Goal: Task Accomplishment & Management: Manage account settings

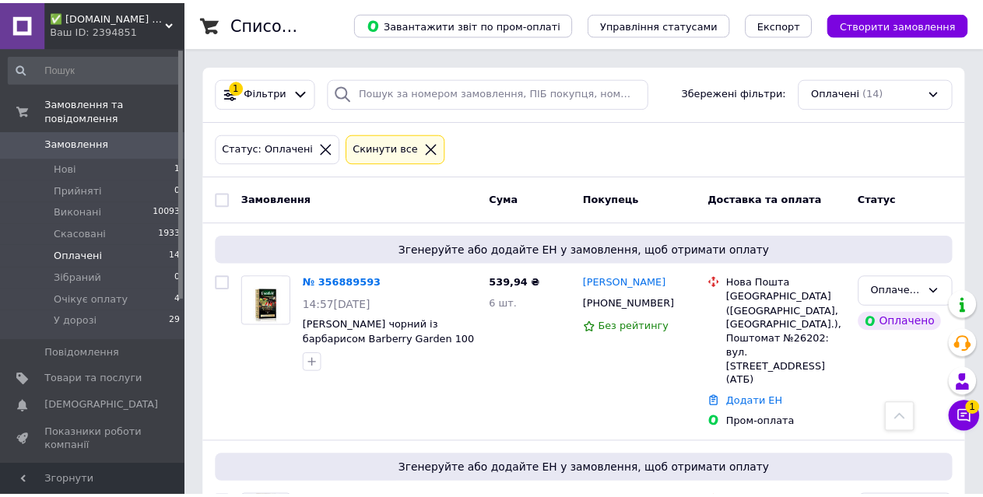
scroll to position [1167, 0]
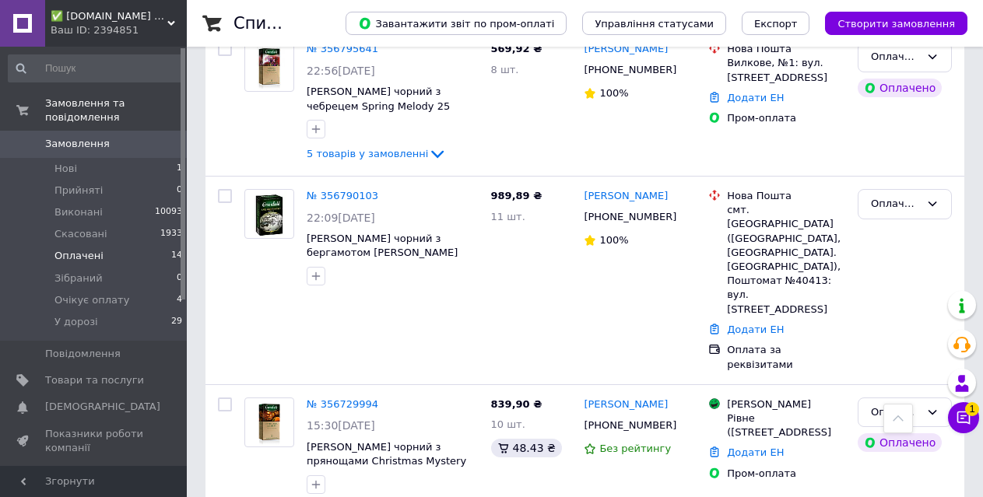
click at [964, 427] on button "Чат з покупцем 1" at bounding box center [963, 417] width 31 height 31
click at [969, 425] on icon at bounding box center [963, 418] width 16 height 16
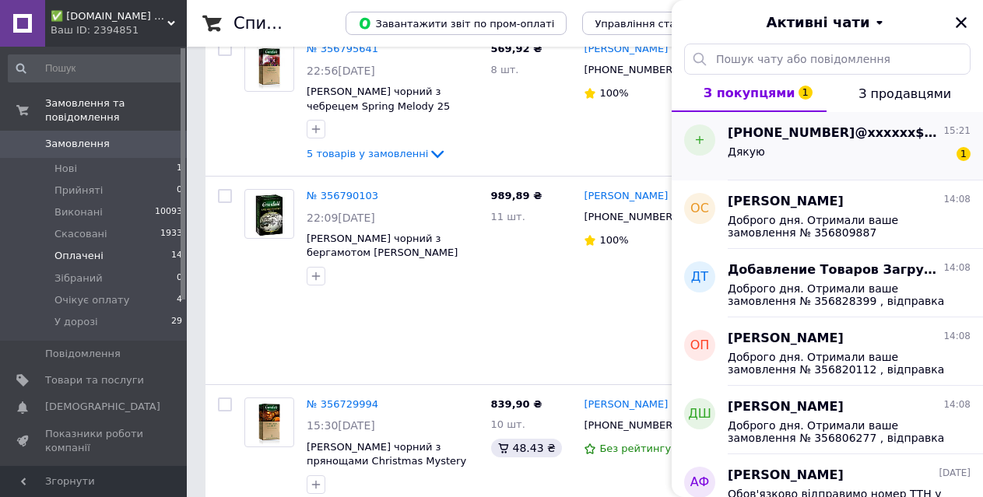
click at [843, 158] on div "Дякую 1" at bounding box center [848, 154] width 243 height 25
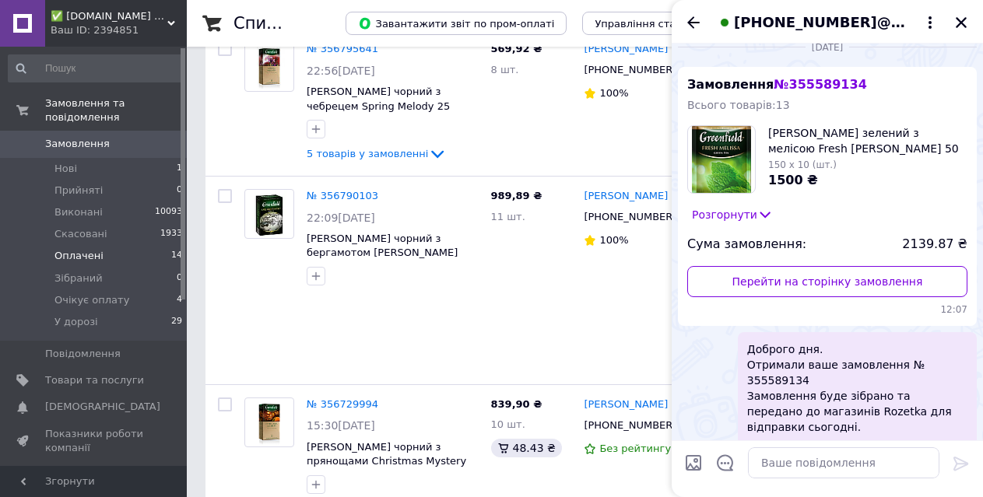
scroll to position [0, 0]
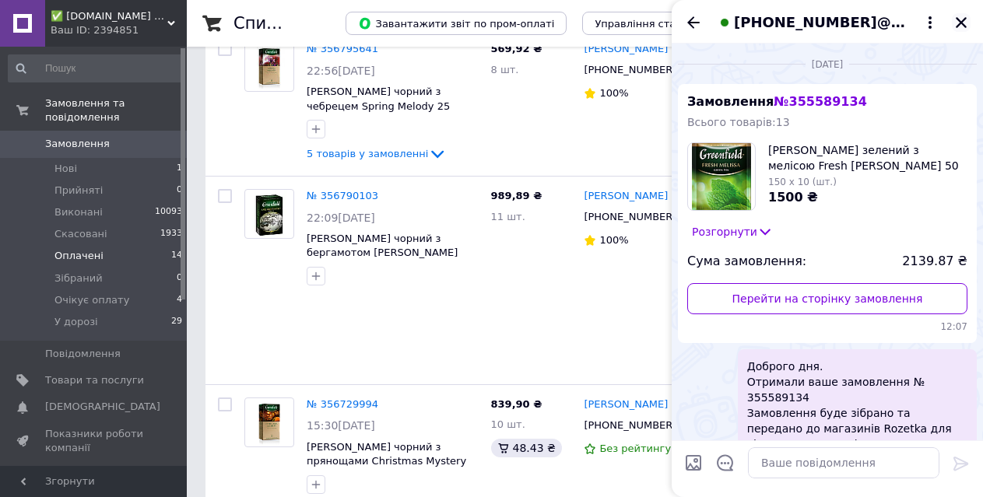
click at [961, 21] on icon "Закрити" at bounding box center [961, 23] width 14 height 14
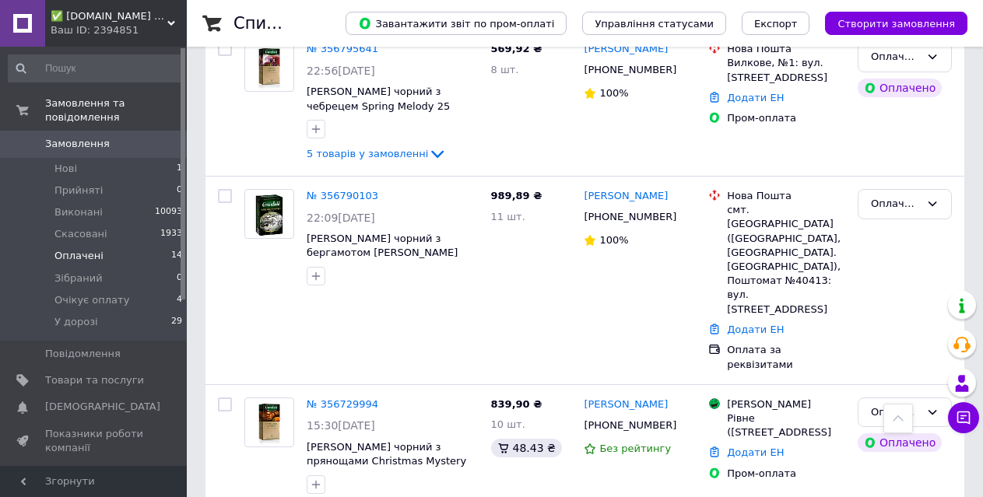
click at [127, 245] on li "Оплачені 14" at bounding box center [95, 256] width 191 height 22
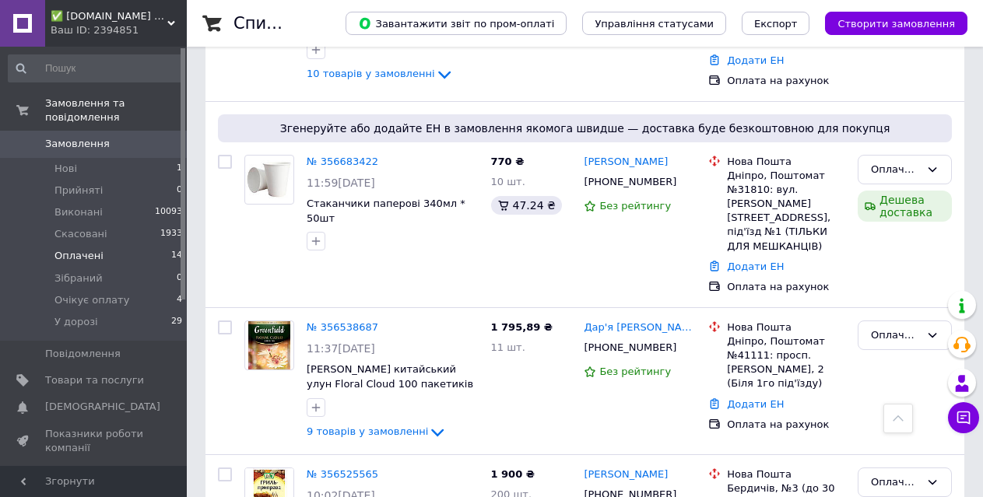
scroll to position [2087, 0]
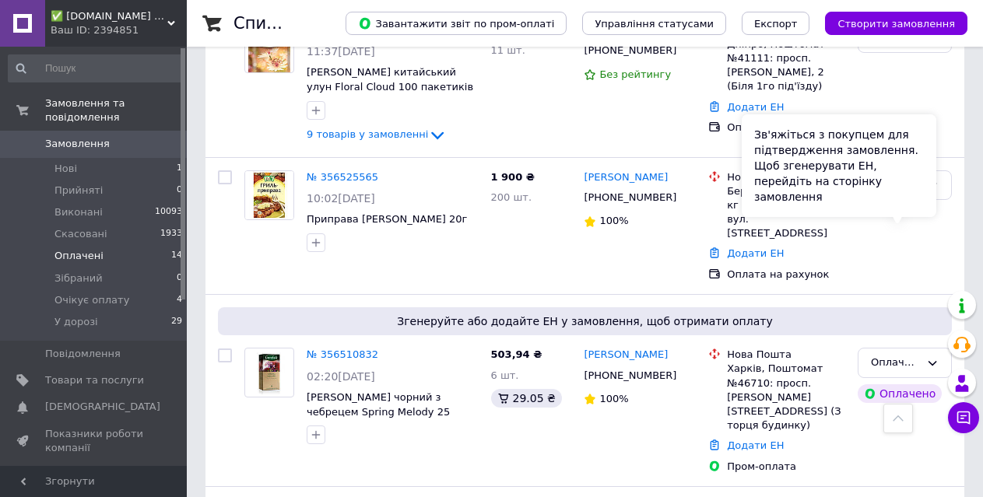
click at [908, 197] on div "Зв'яжіться з покупцем для підтвердження замовлення. Щоб згенерувати ЕН, перейді…" at bounding box center [838, 165] width 195 height 103
click at [936, 357] on icon at bounding box center [932, 363] width 12 height 12
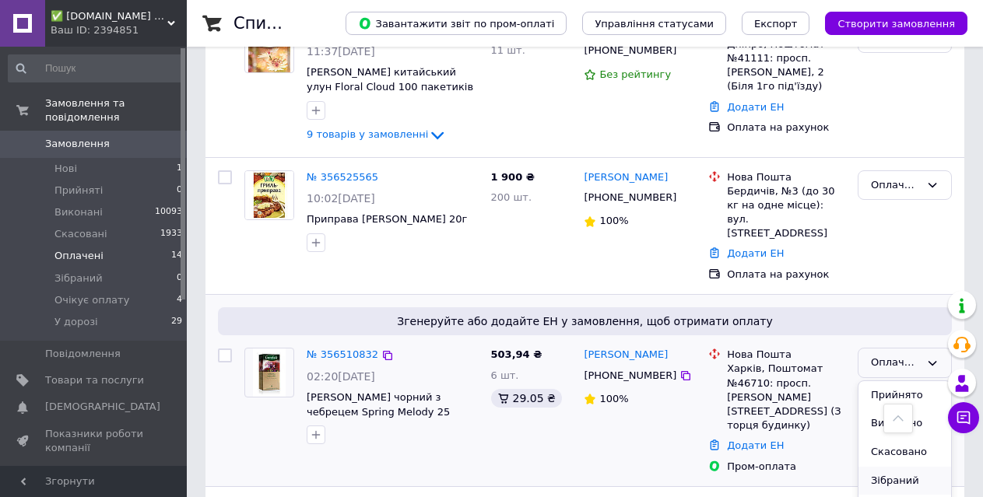
click at [914, 467] on li "Зібраний" at bounding box center [904, 481] width 93 height 29
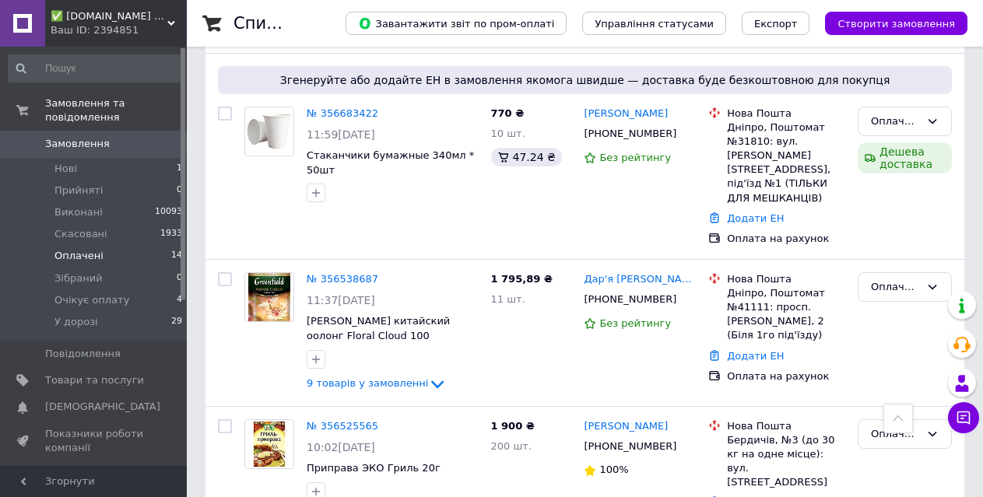
scroll to position [1775, 0]
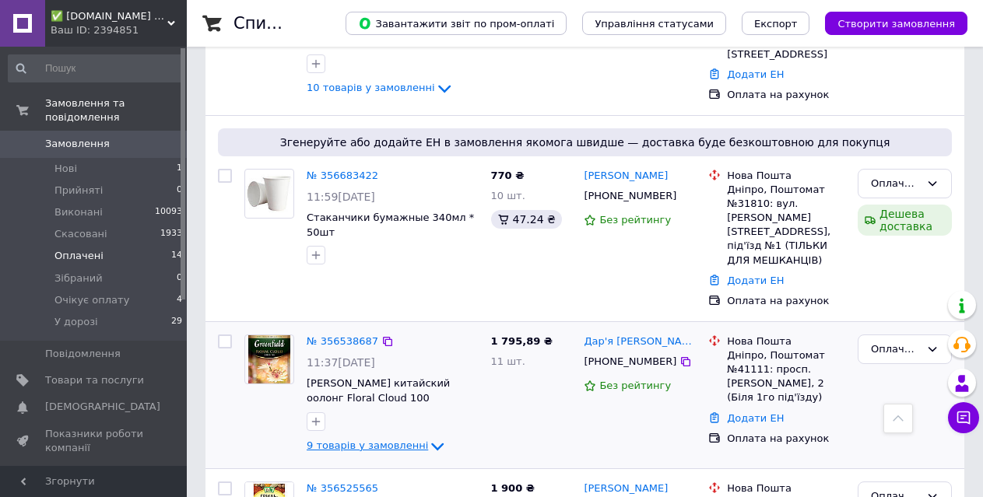
click at [391, 440] on span "9 товарів у замовленні" at bounding box center [367, 446] width 121 height 12
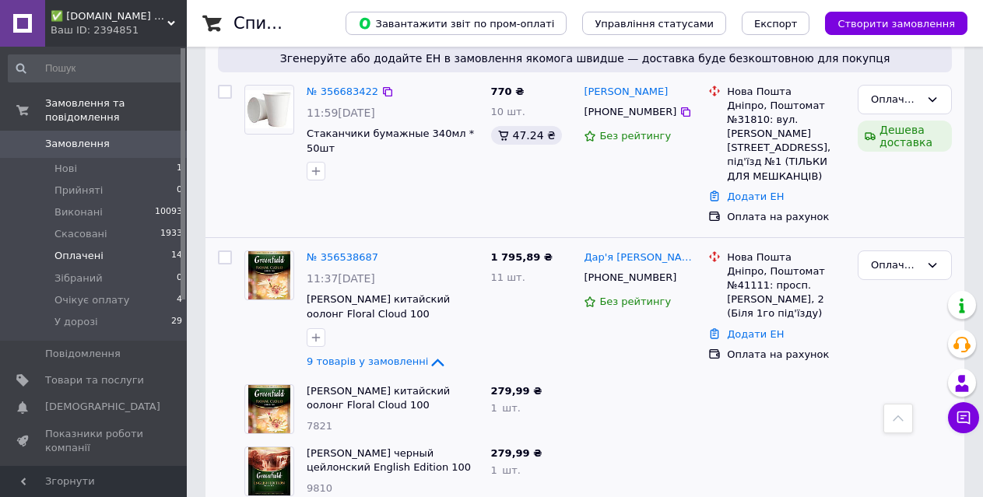
scroll to position [1713, 0]
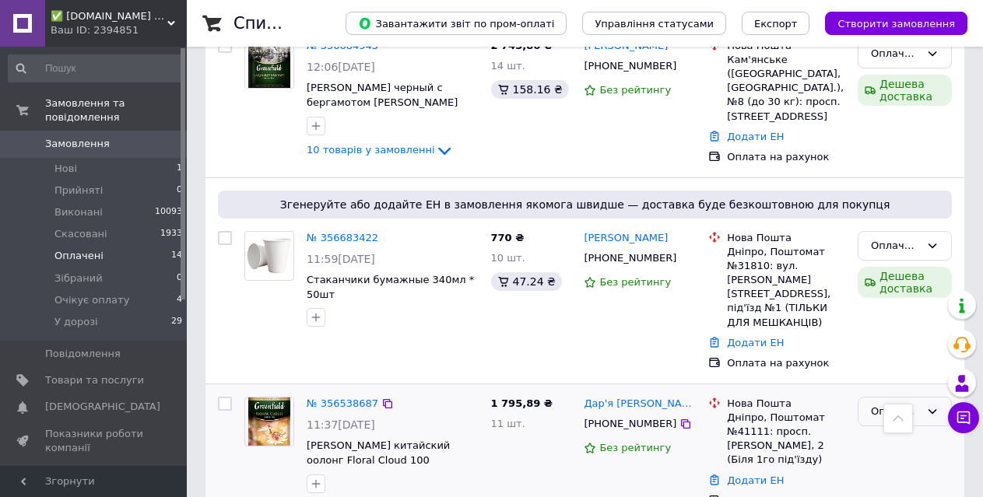
click at [916, 404] on div "Оплачено" at bounding box center [895, 412] width 49 height 16
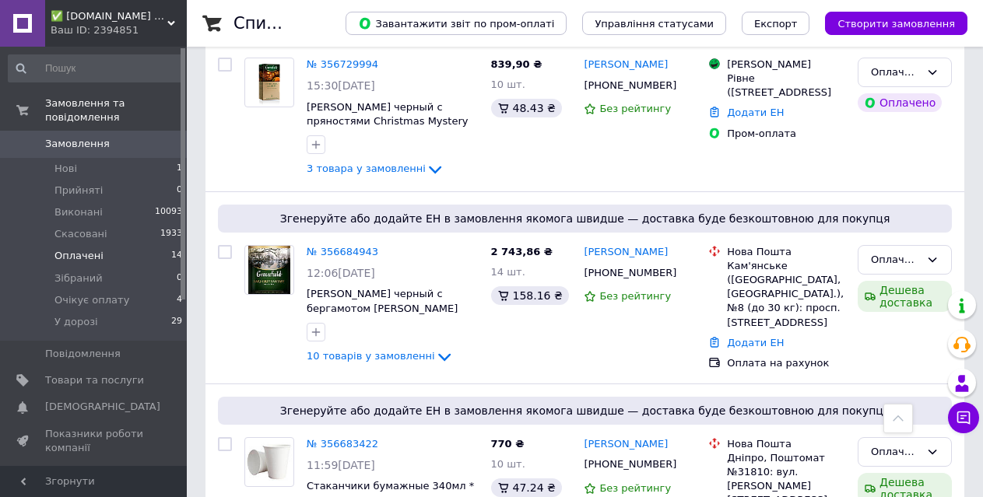
scroll to position [1901, 0]
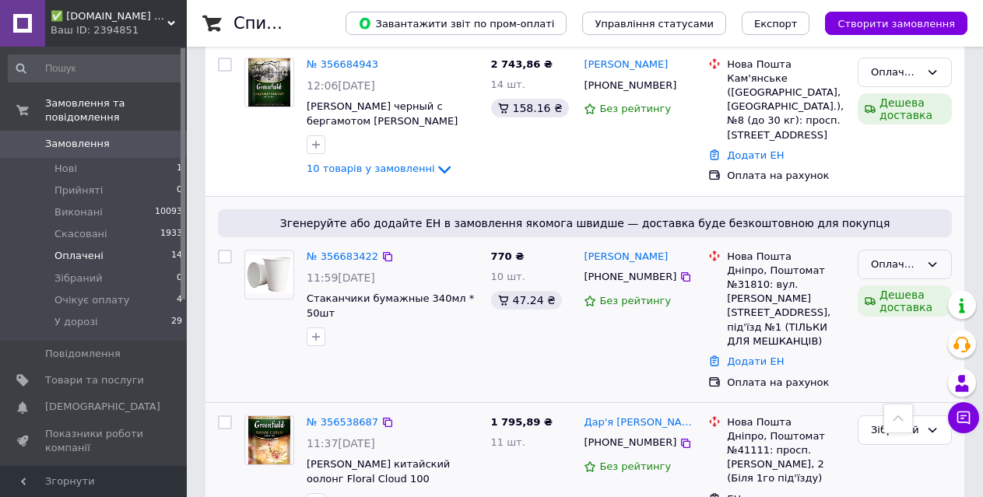
click at [921, 250] on div "Оплачено" at bounding box center [904, 265] width 94 height 30
click at [895, 368] on li "Зібраний" at bounding box center [904, 382] width 93 height 29
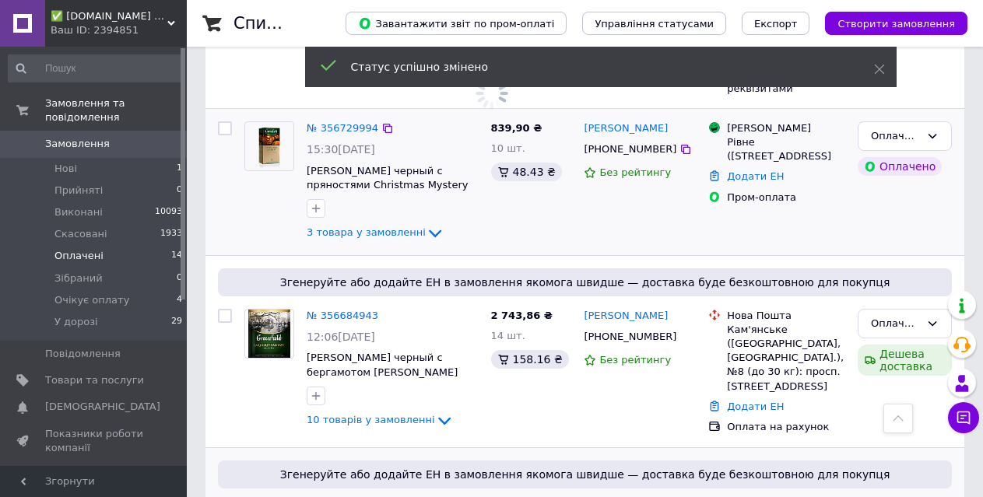
scroll to position [1589, 0]
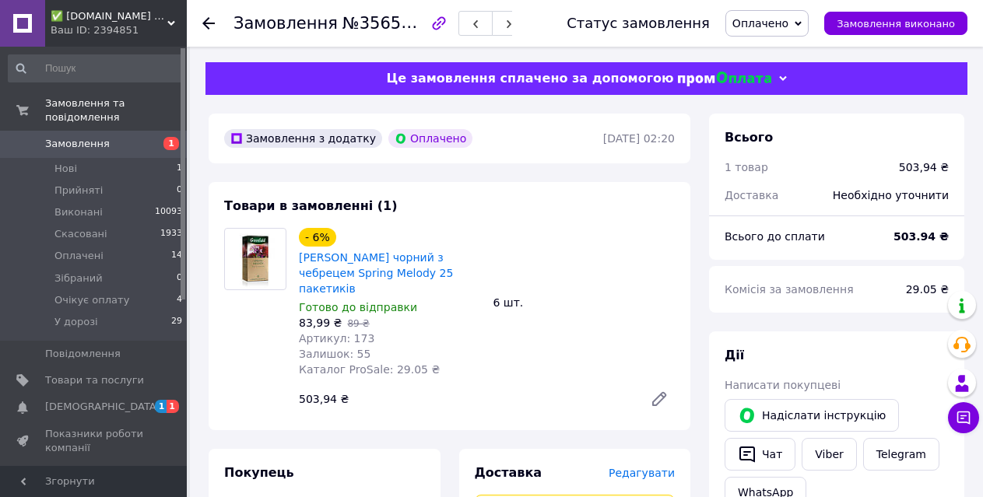
click at [658, 467] on span "Редагувати" at bounding box center [641, 473] width 66 height 12
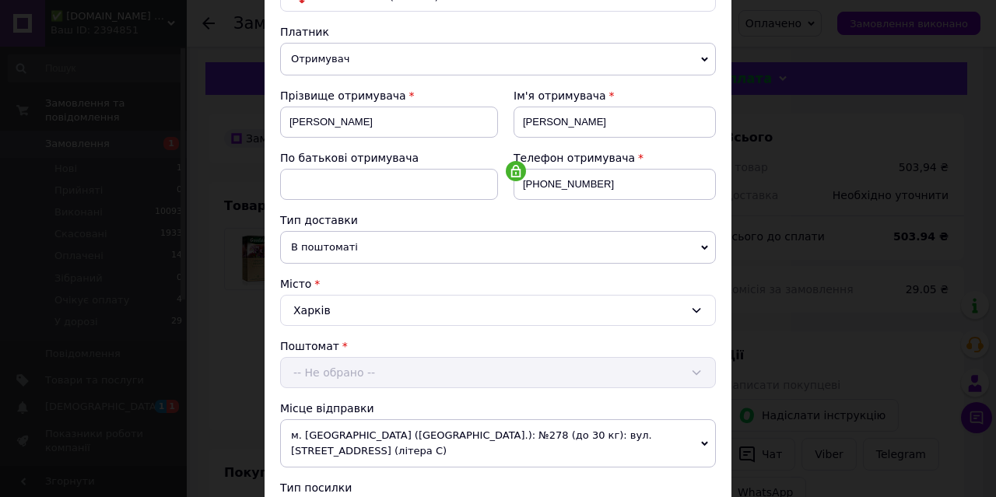
scroll to position [389, 0]
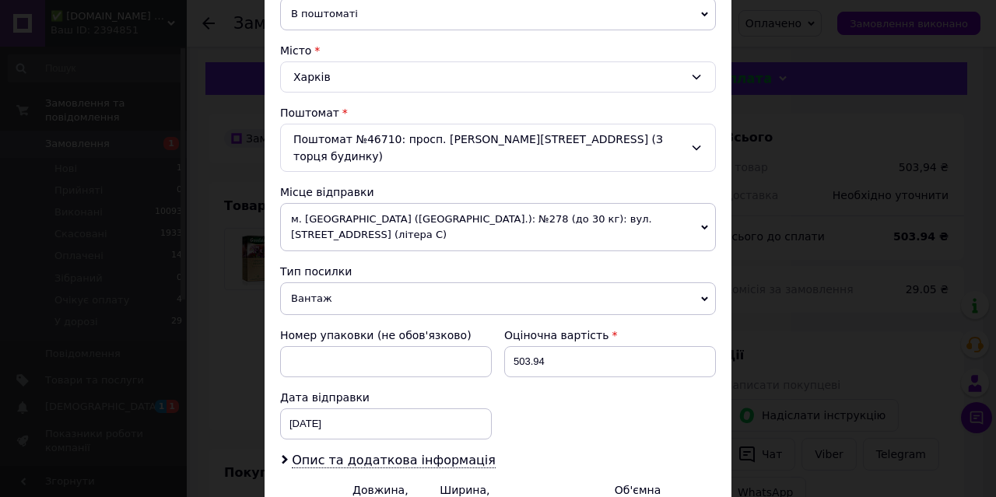
type input "3"
type input "0.27"
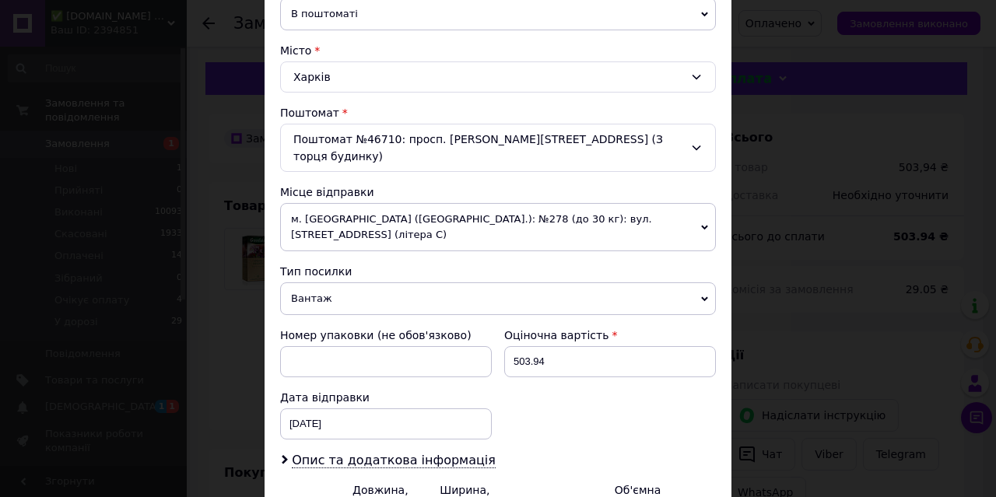
type input "36"
type input "3.28"
type input "36"
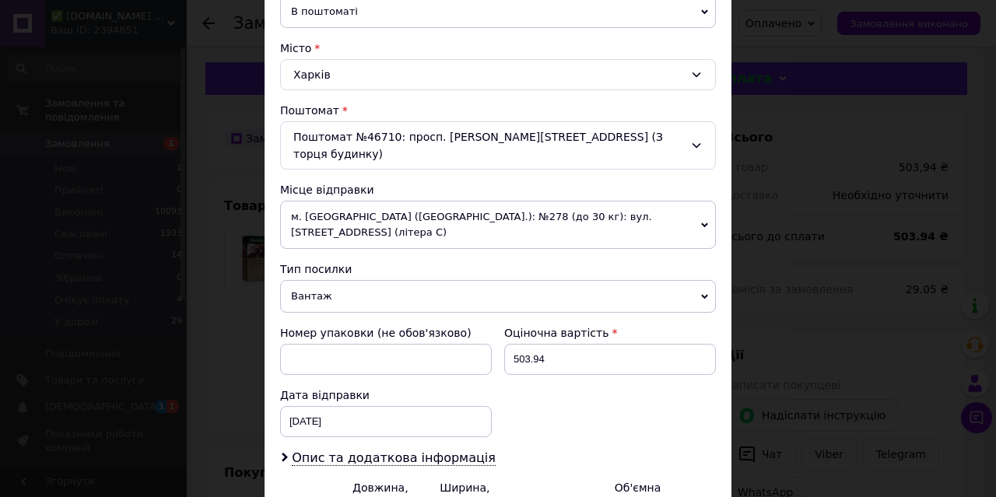
type input "1"
type input "0.13"
type input "17"
type input "2.14"
type input "17"
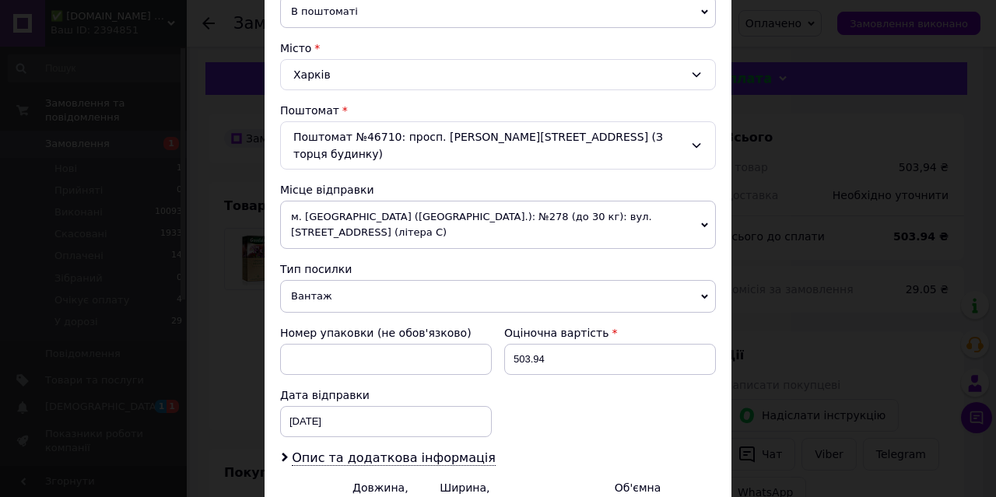
type input "1"
type input "0.15"
type input "13"
type input "1.99"
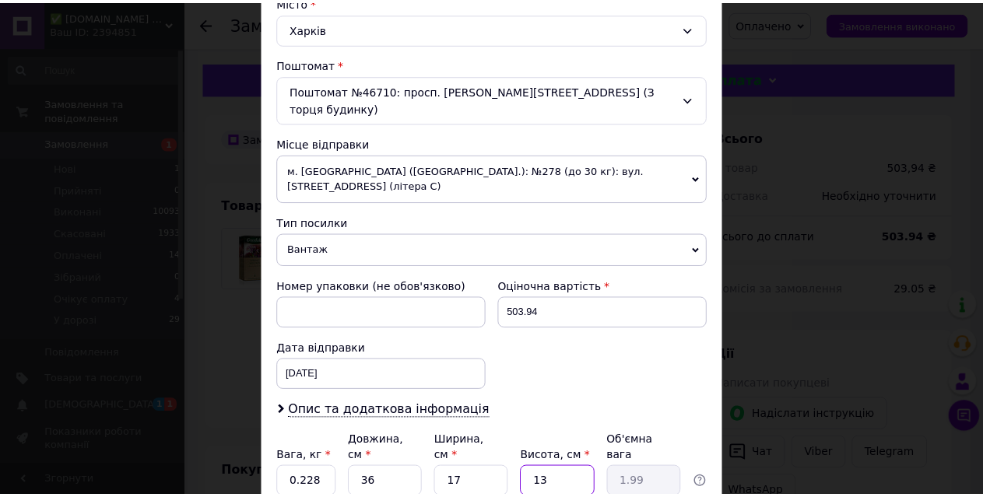
scroll to position [536, 0]
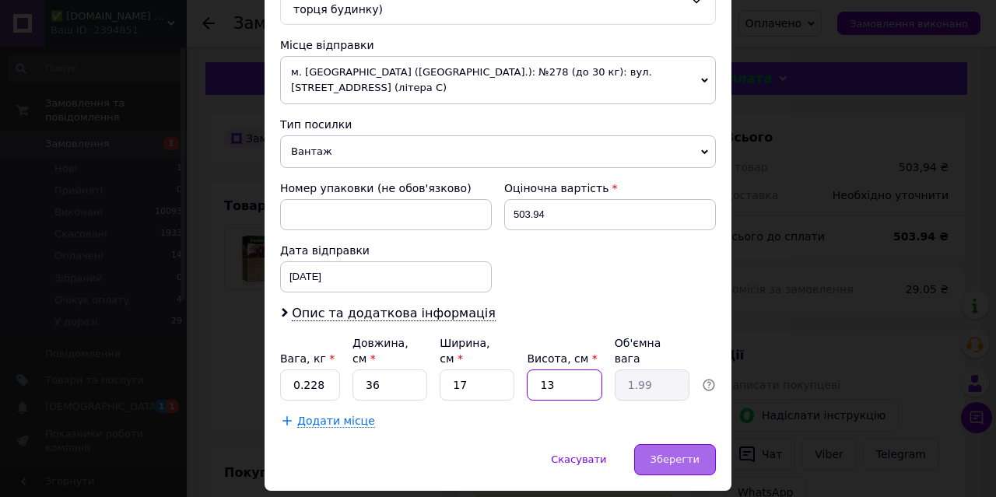
type input "13"
click at [686, 454] on span "Зберегти" at bounding box center [674, 460] width 49 height 12
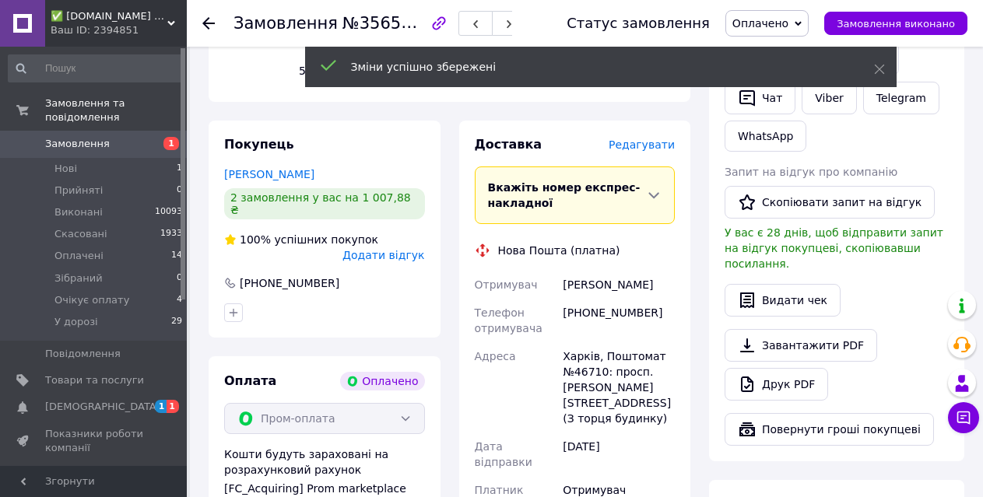
scroll to position [622, 0]
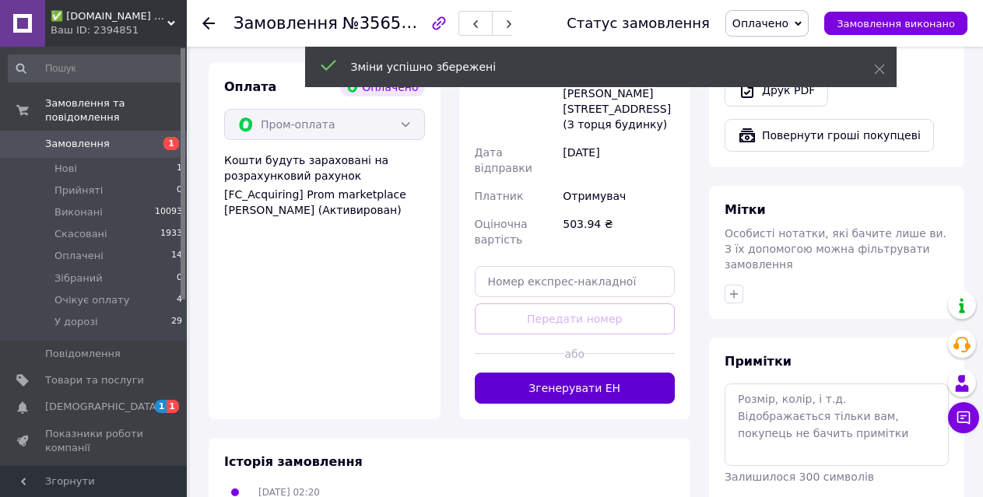
click at [586, 373] on button "Згенерувати ЕН" at bounding box center [575, 388] width 201 height 31
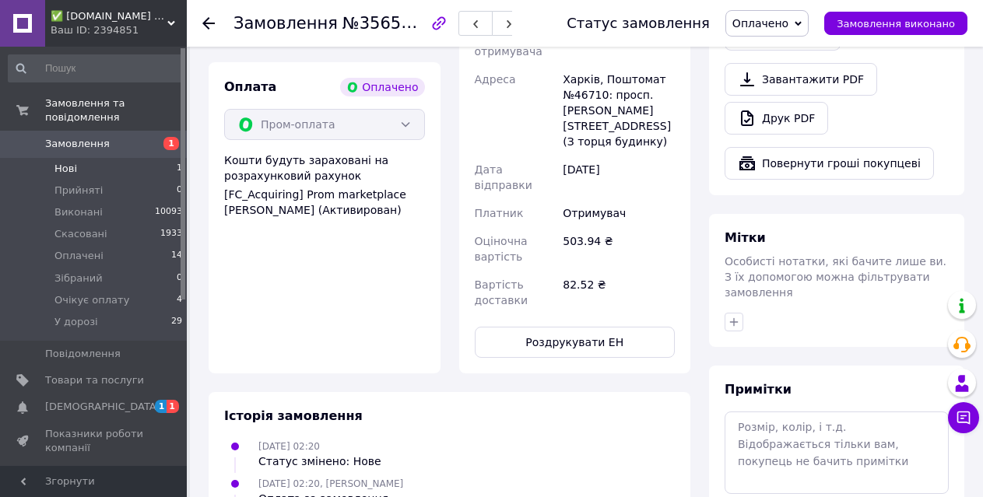
click at [129, 158] on li "Нові 1" at bounding box center [95, 169] width 191 height 22
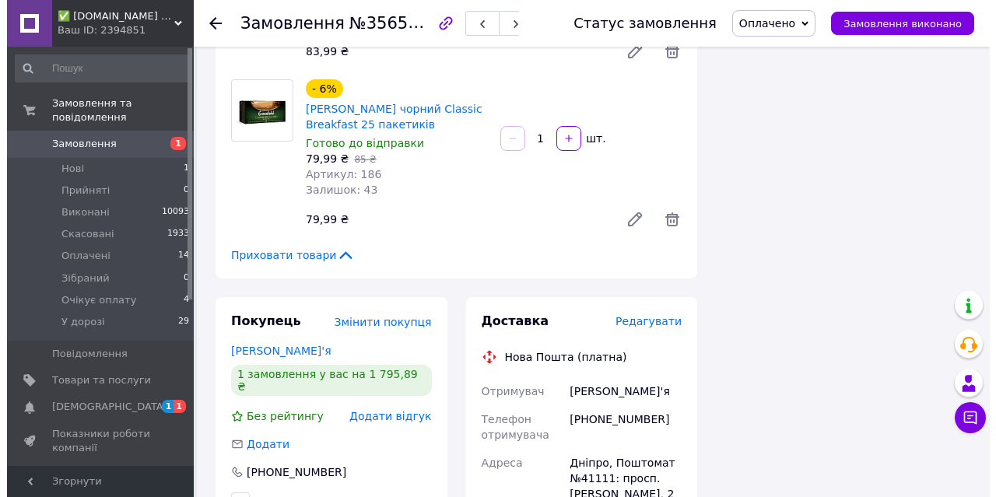
scroll to position [1556, 0]
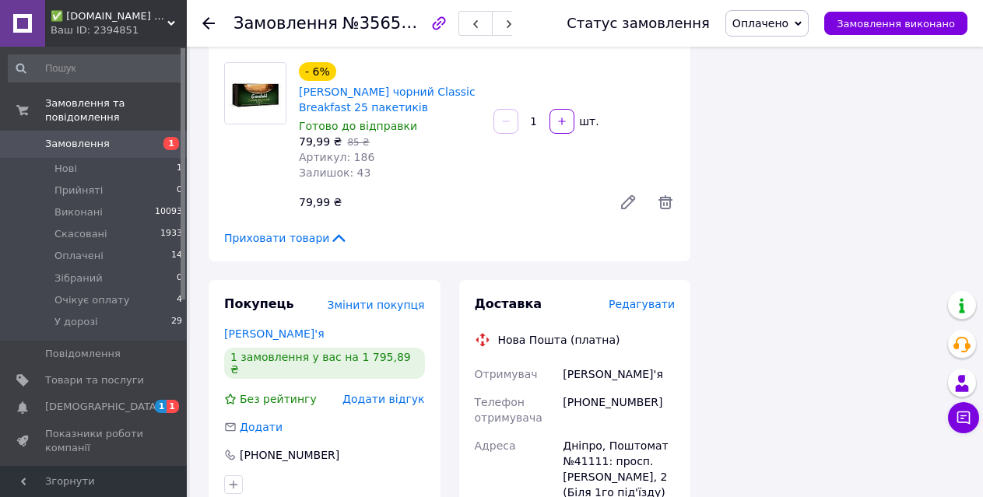
click at [652, 298] on span "Редагувати" at bounding box center [641, 304] width 66 height 12
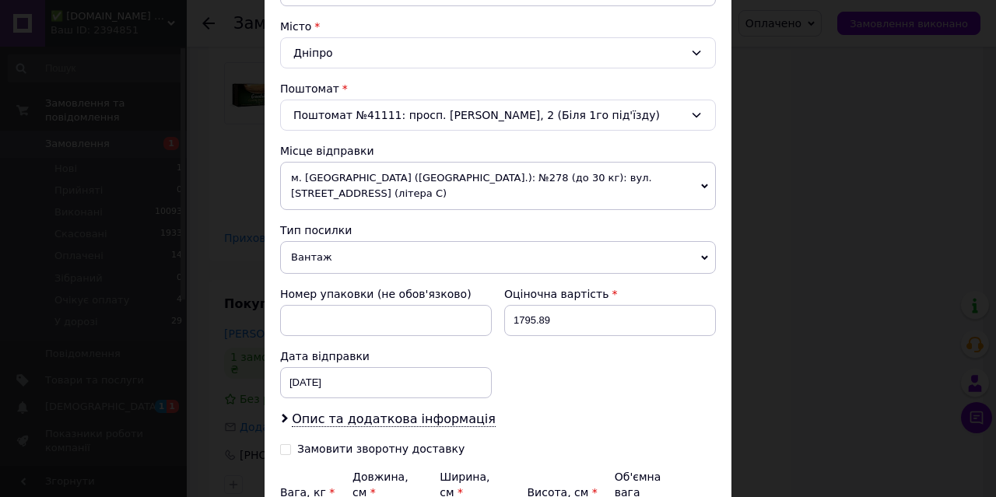
scroll to position [467, 0]
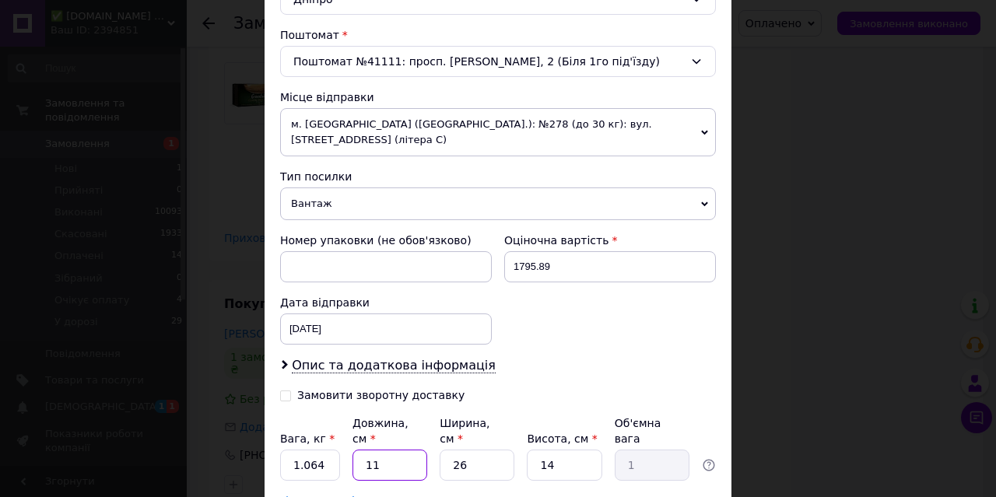
click at [375, 450] on input "11" at bounding box center [389, 465] width 75 height 31
type input "4"
type input "0.36"
type input "42"
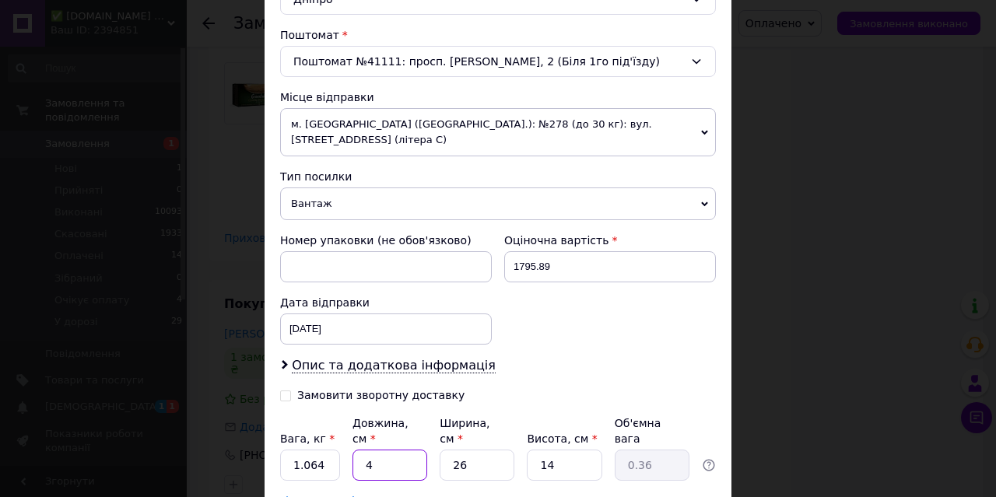
type input "3.82"
type input "42"
type input "24"
type input "20"
type input "5.04"
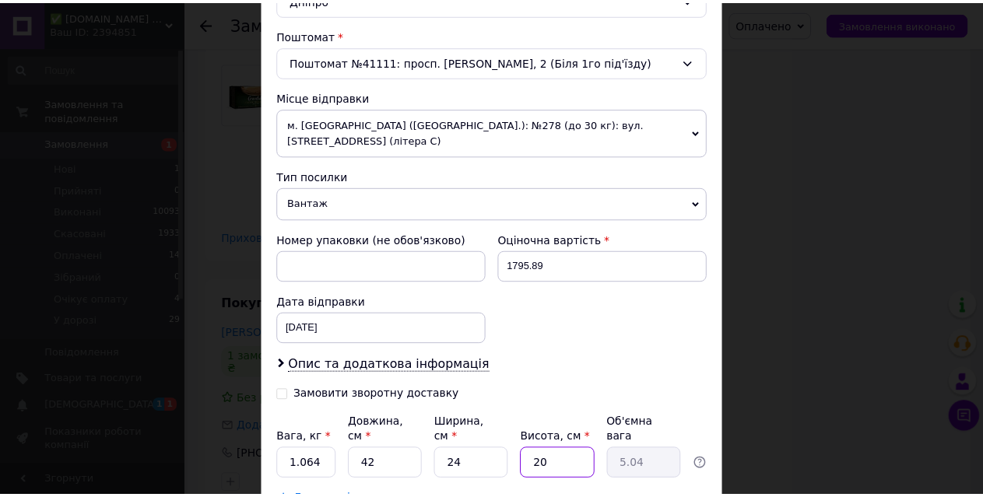
scroll to position [564, 0]
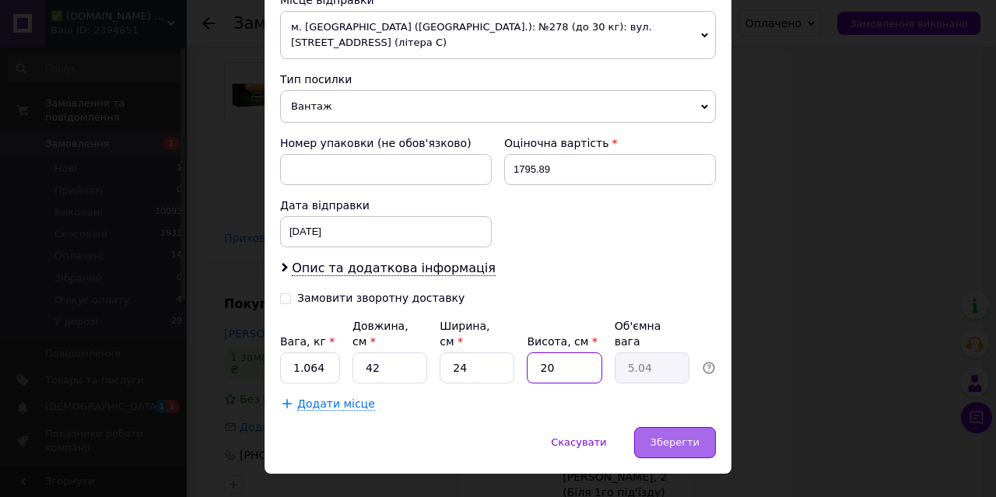
type input "20"
click at [678, 436] on span "Зберегти" at bounding box center [674, 442] width 49 height 12
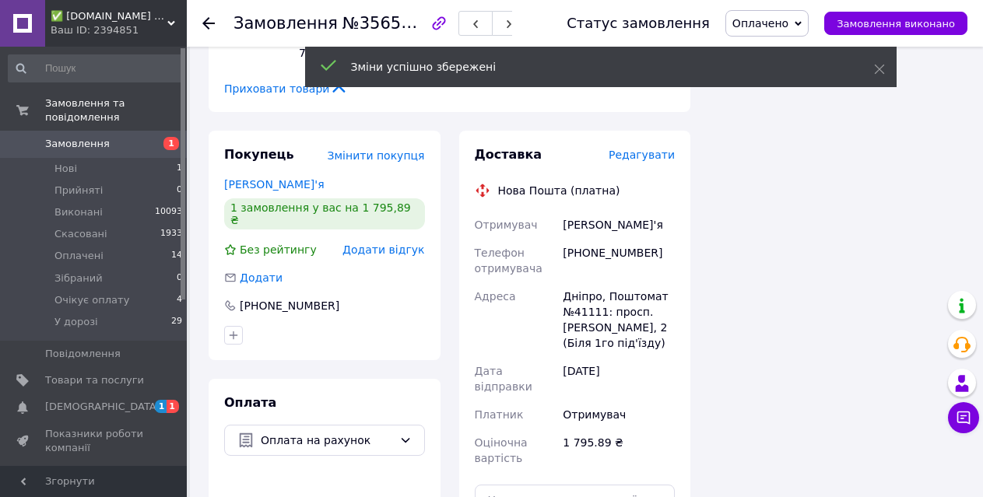
scroll to position [1789, 0]
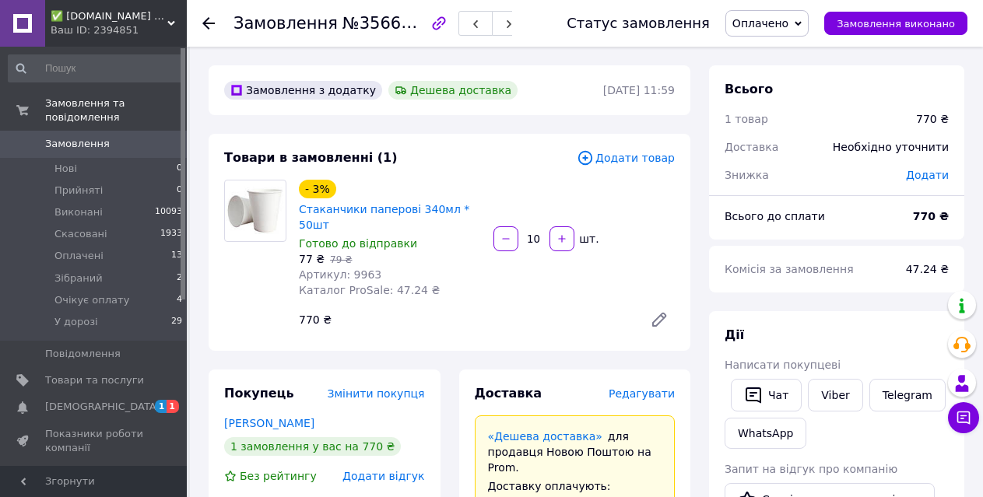
click at [640, 387] on span "Редагувати" at bounding box center [641, 393] width 66 height 12
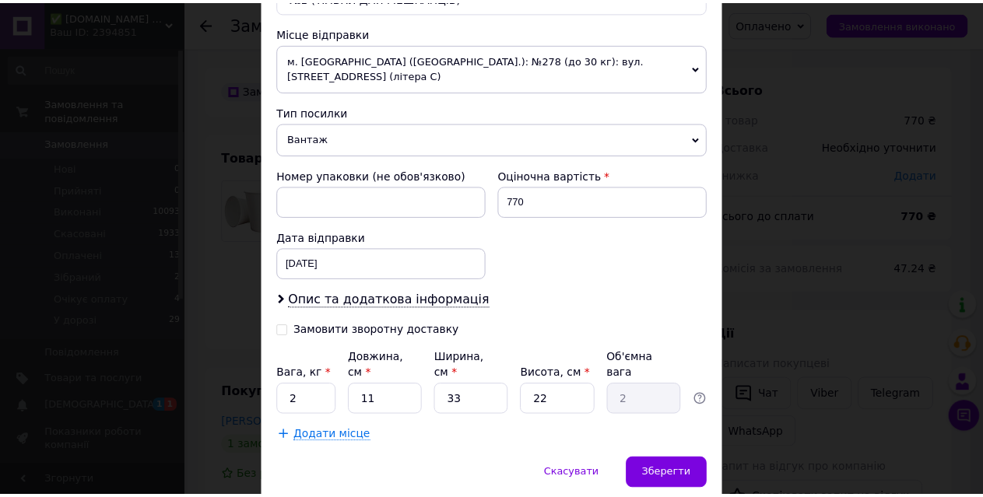
scroll to position [581, 0]
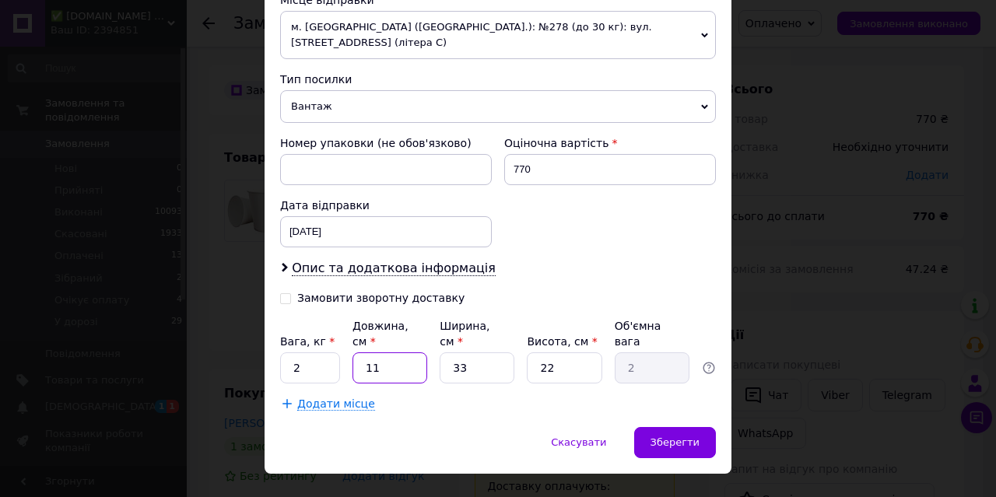
click at [385, 352] on input "11" at bounding box center [389, 367] width 75 height 31
type input "3"
type input "0.54"
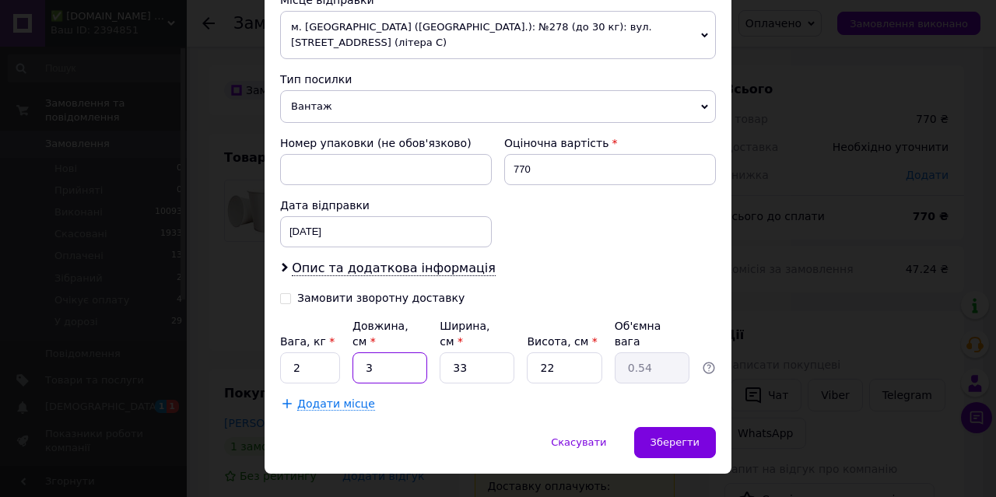
type input "37"
type input "6.72"
type input "37"
type input "2"
type input "0.41"
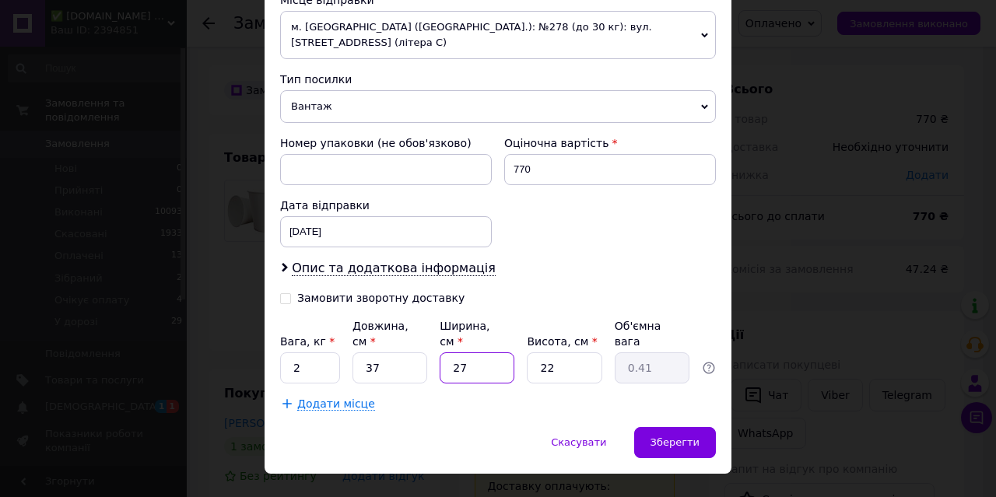
type input "27"
type input "5.49"
type input "2"
type input "0.5"
type input "29"
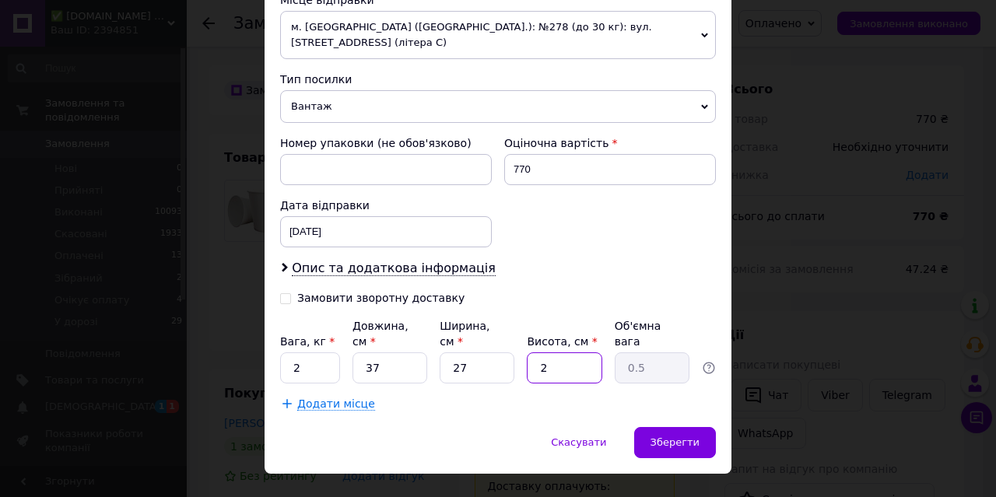
type input "7.24"
type input "29"
click at [682, 427] on div "Зберегти" at bounding box center [675, 442] width 82 height 31
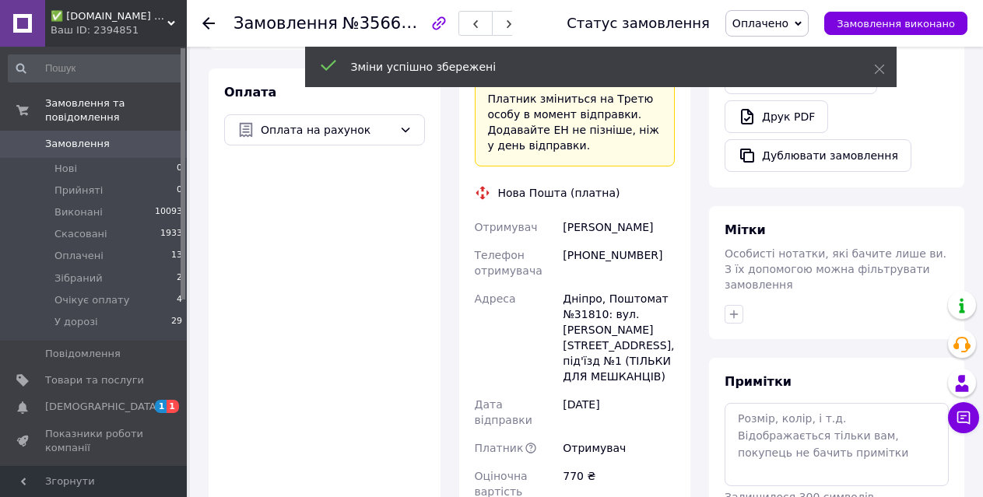
scroll to position [700, 0]
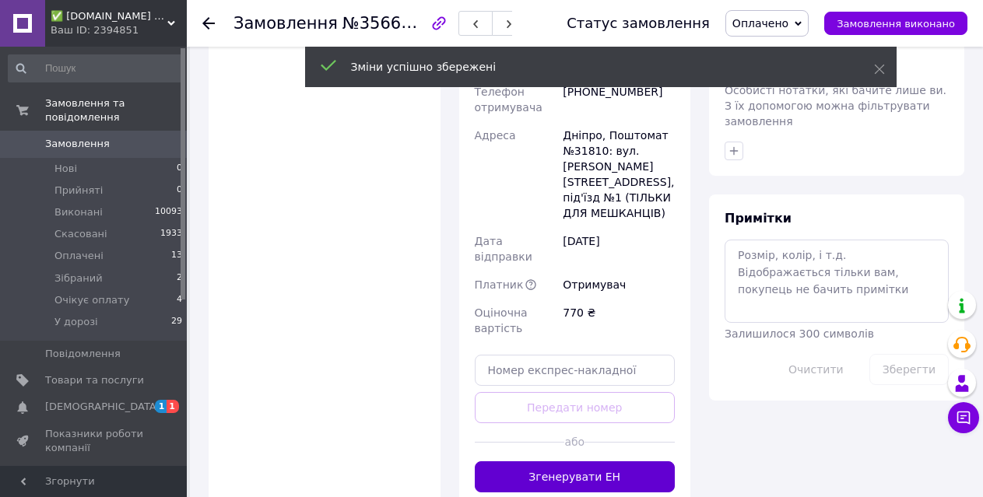
click at [566, 461] on button "Згенерувати ЕН" at bounding box center [575, 476] width 201 height 31
